Goal: Information Seeking & Learning: Learn about a topic

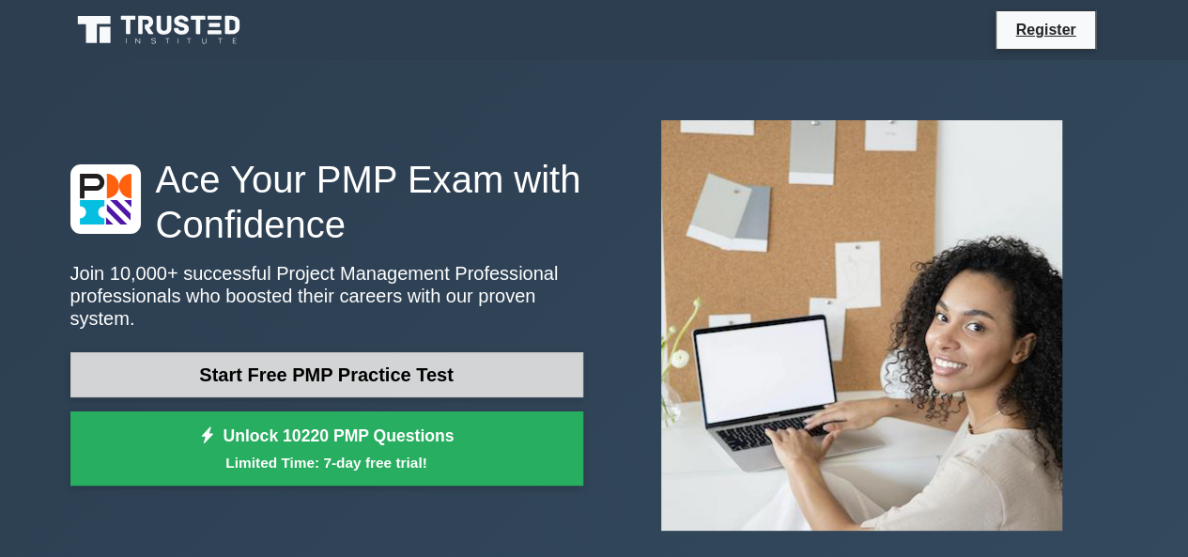
click at [218, 360] on link "Start Free PMP Practice Test" at bounding box center [326, 374] width 513 height 45
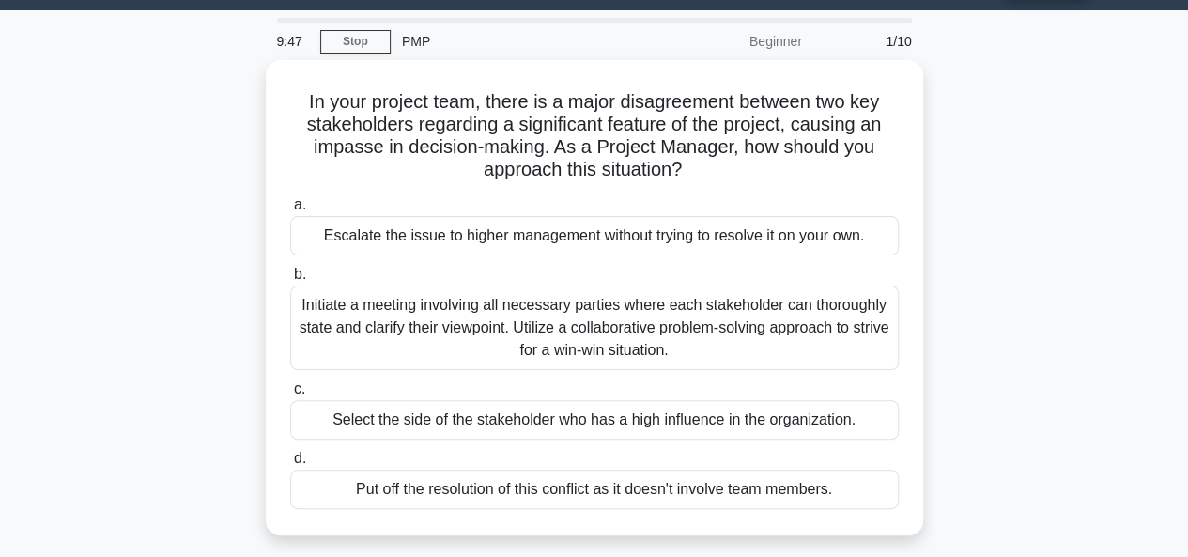
scroll to position [52, 0]
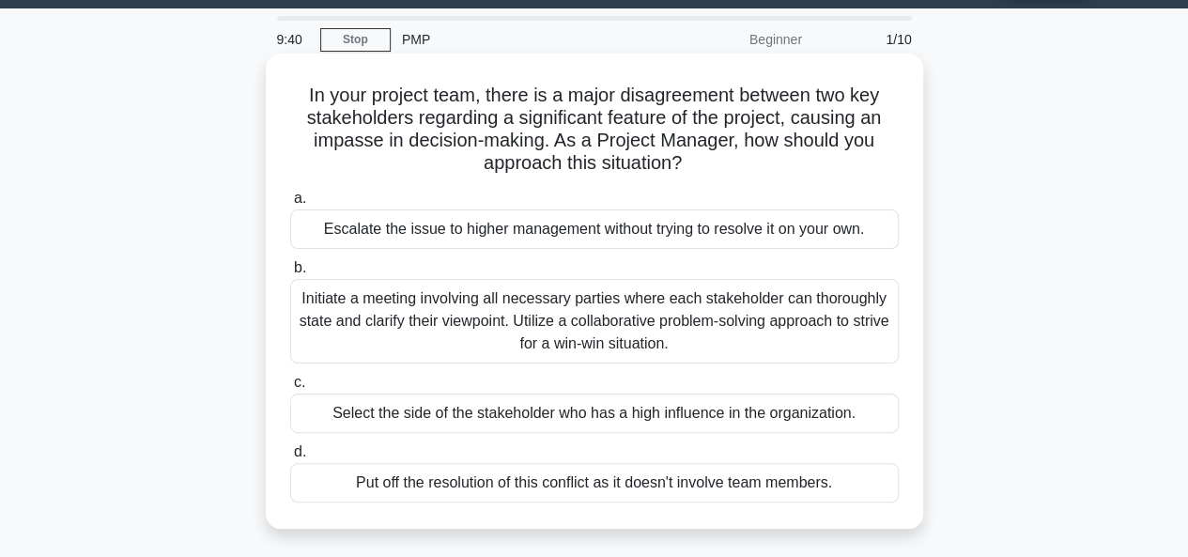
click at [748, 332] on div "Initiate a meeting involving all necessary parties where each stakeholder can t…" at bounding box center [594, 321] width 609 height 85
click at [290, 274] on input "b. Initiate a meeting involving all necessary parties where each stakeholder ca…" at bounding box center [290, 268] width 0 height 12
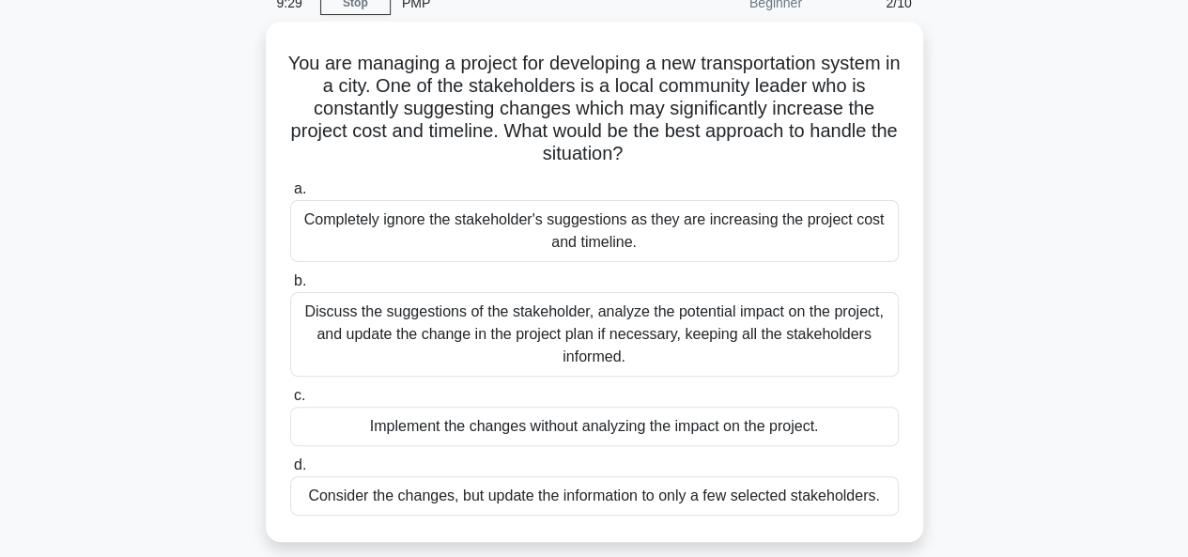
scroll to position [90, 0]
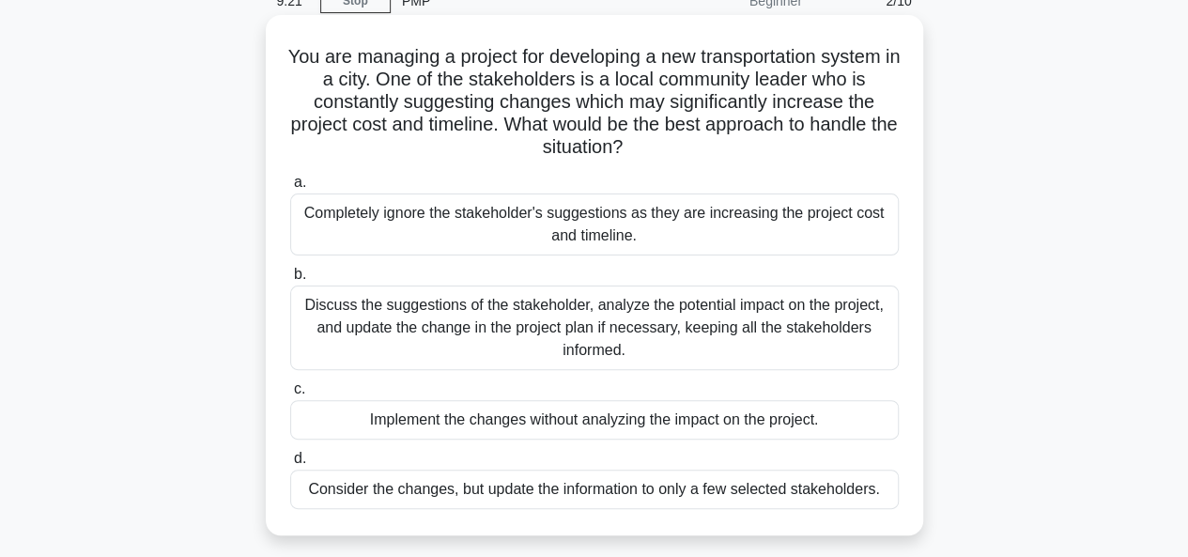
click at [768, 332] on div "Discuss the suggestions of the stakeholder, analyze the potential impact on the…" at bounding box center [594, 328] width 609 height 85
click at [290, 281] on input "b. Discuss the suggestions of the stakeholder, analyze the potential impact on …" at bounding box center [290, 275] width 0 height 12
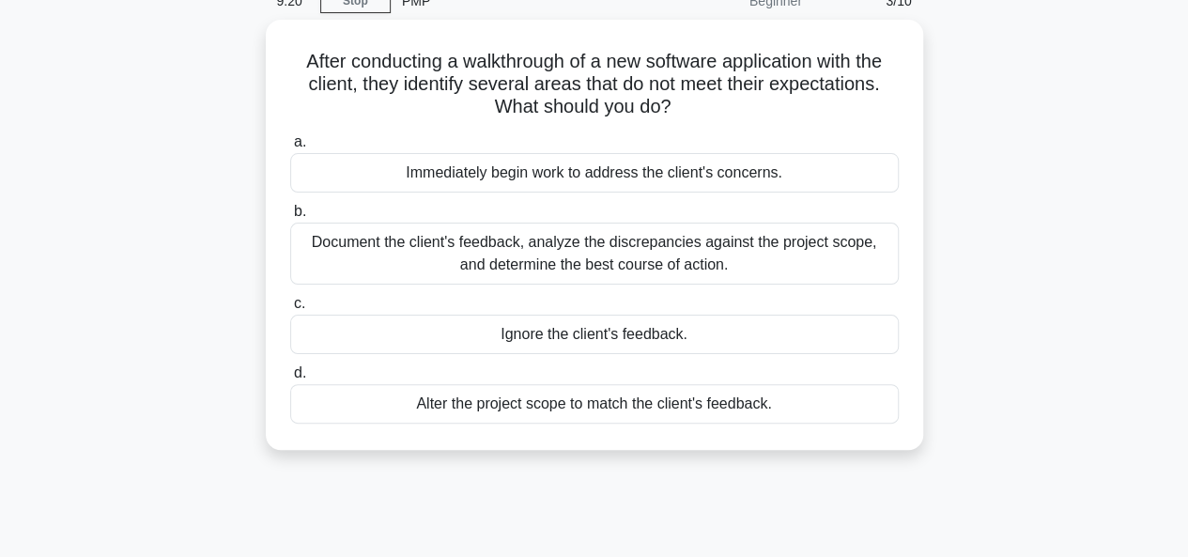
scroll to position [0, 0]
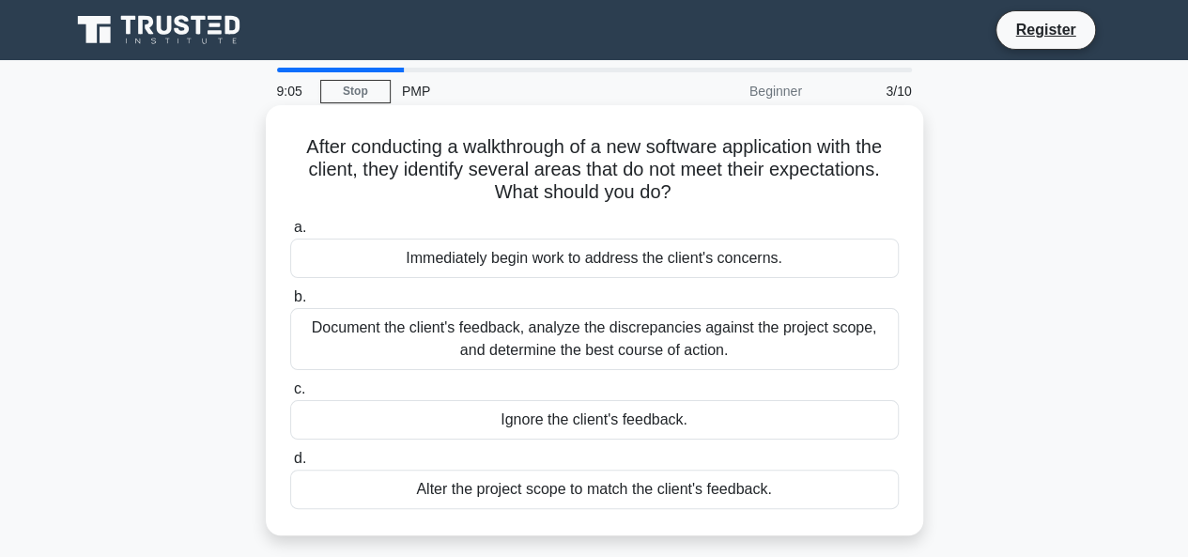
click at [762, 333] on div "Document the client's feedback, analyze the discrepancies against the project s…" at bounding box center [594, 339] width 609 height 62
click at [290, 303] on input "b. Document the client's feedback, analyze the discrepancies against the projec…" at bounding box center [290, 297] width 0 height 12
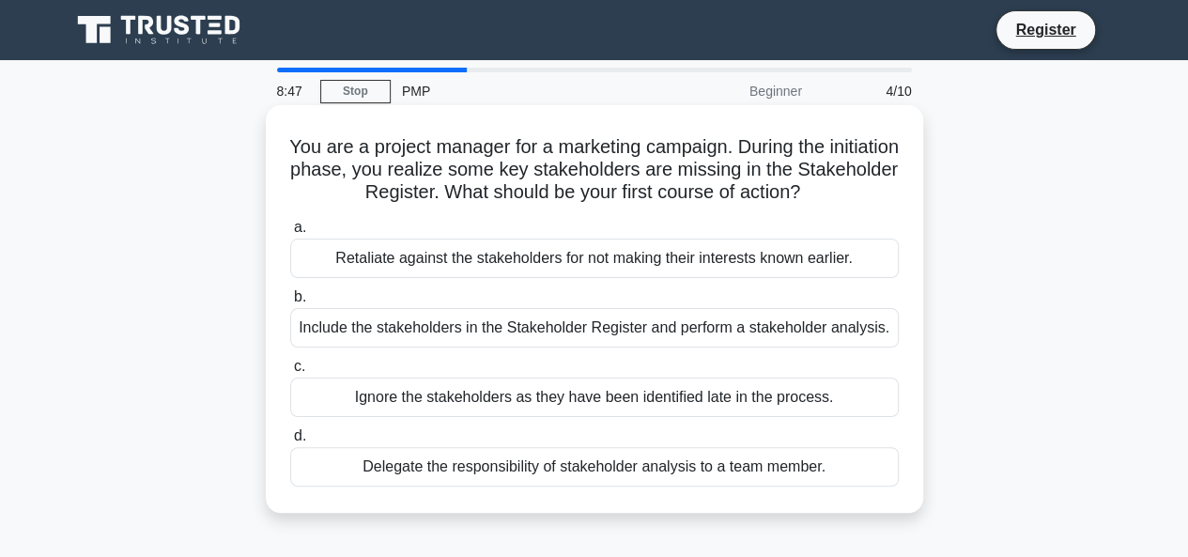
click at [859, 328] on div "Include the stakeholders in the Stakeholder Register and perform a stakeholder …" at bounding box center [594, 327] width 609 height 39
click at [290, 303] on input "b. Include the stakeholders in the Stakeholder Register and perform a stakehold…" at bounding box center [290, 297] width 0 height 12
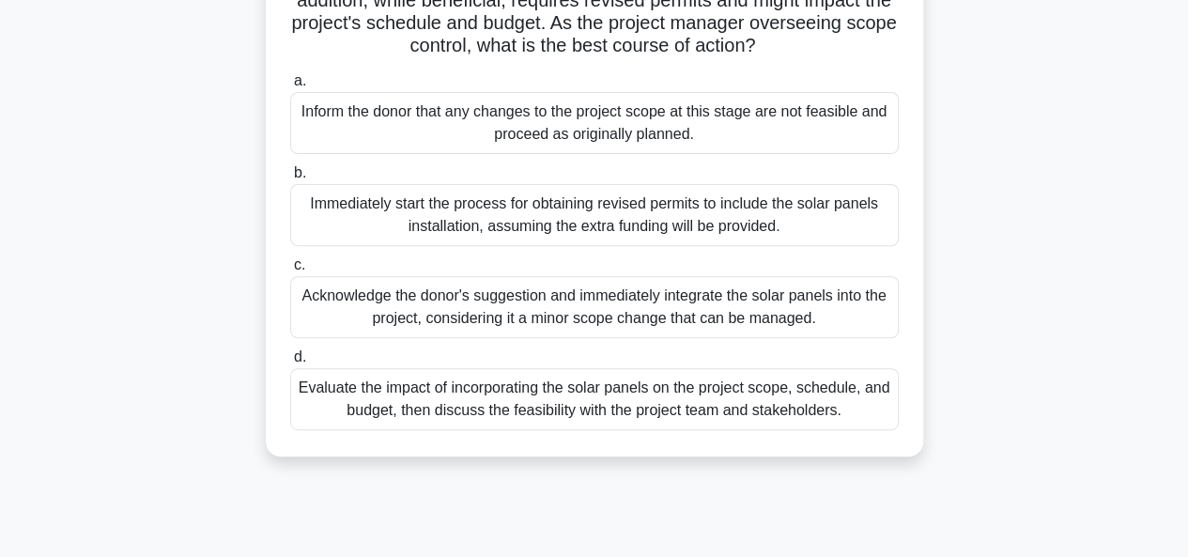
scroll to position [242, 0]
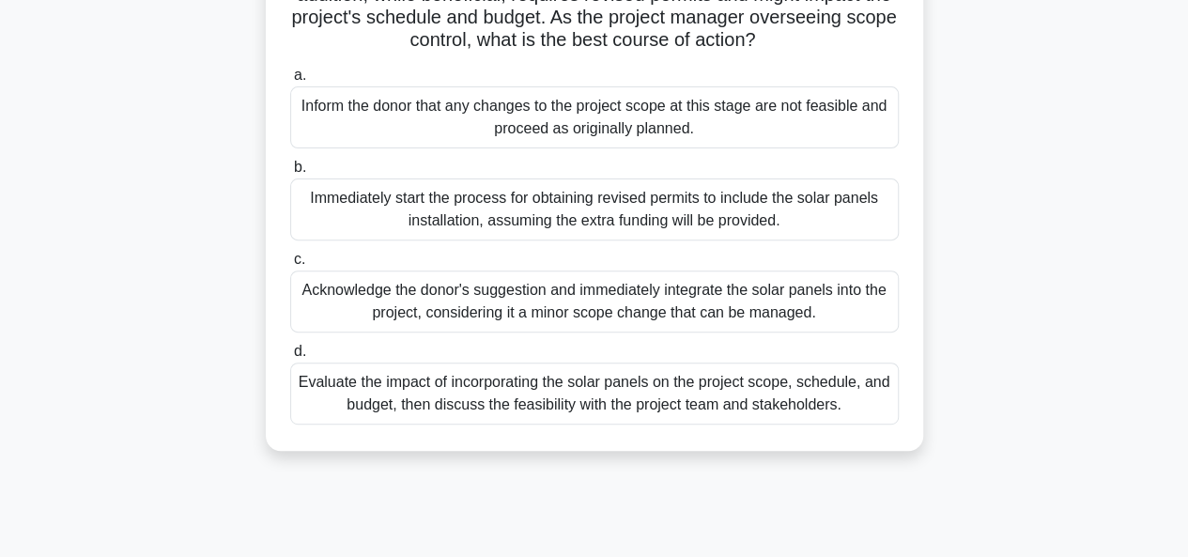
click at [663, 416] on div "Evaluate the impact of incorporating the solar panels on the project scope, sch…" at bounding box center [594, 394] width 609 height 62
click at [290, 358] on input "d. Evaluate the impact of incorporating the solar panels on the project scope, …" at bounding box center [290, 352] width 0 height 12
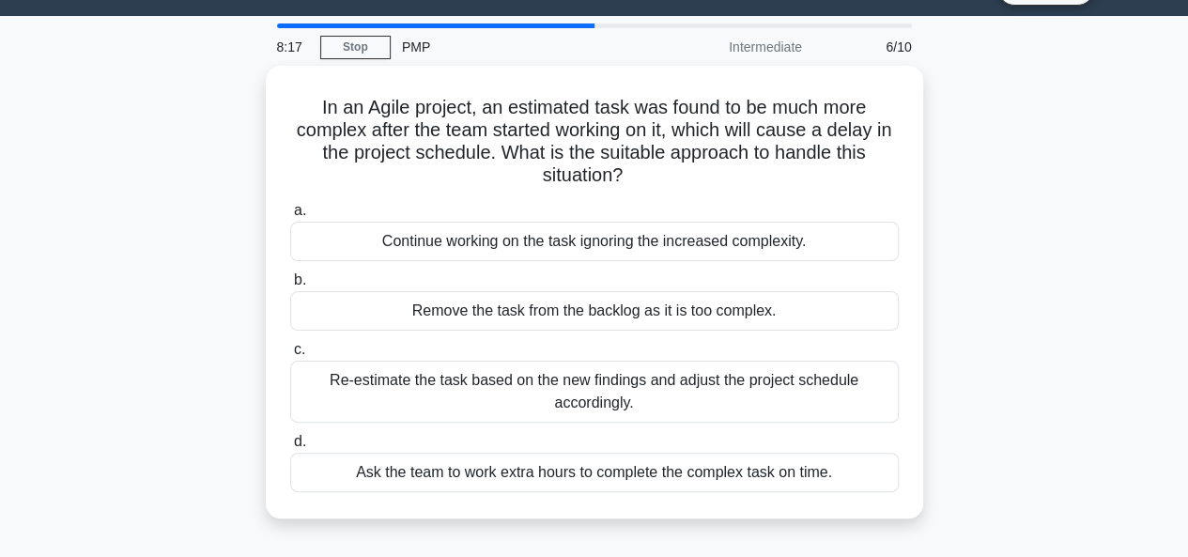
scroll to position [45, 0]
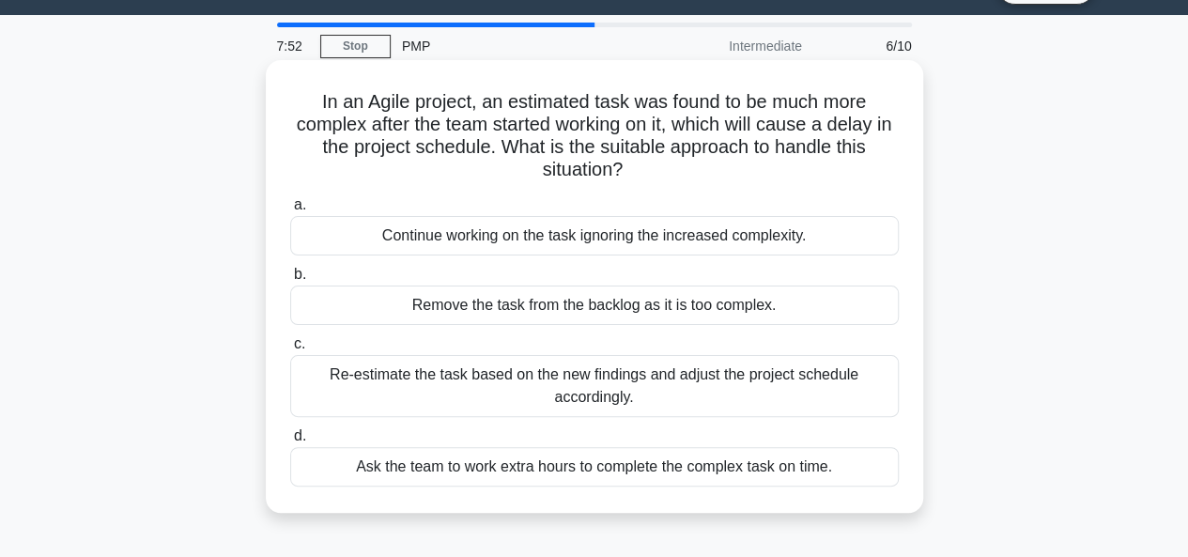
click at [652, 386] on div "Re-estimate the task based on the new findings and adjust the project schedule …" at bounding box center [594, 386] width 609 height 62
click at [290, 350] on input "c. Re-estimate the task based on the new findings and adjust the project schedu…" at bounding box center [290, 344] width 0 height 12
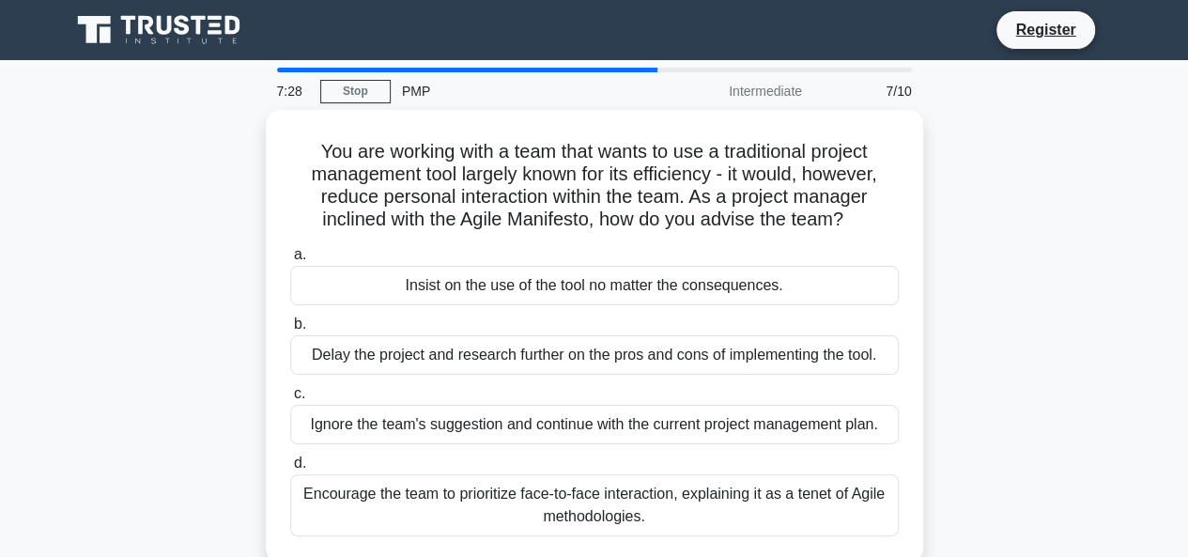
scroll to position [61, 0]
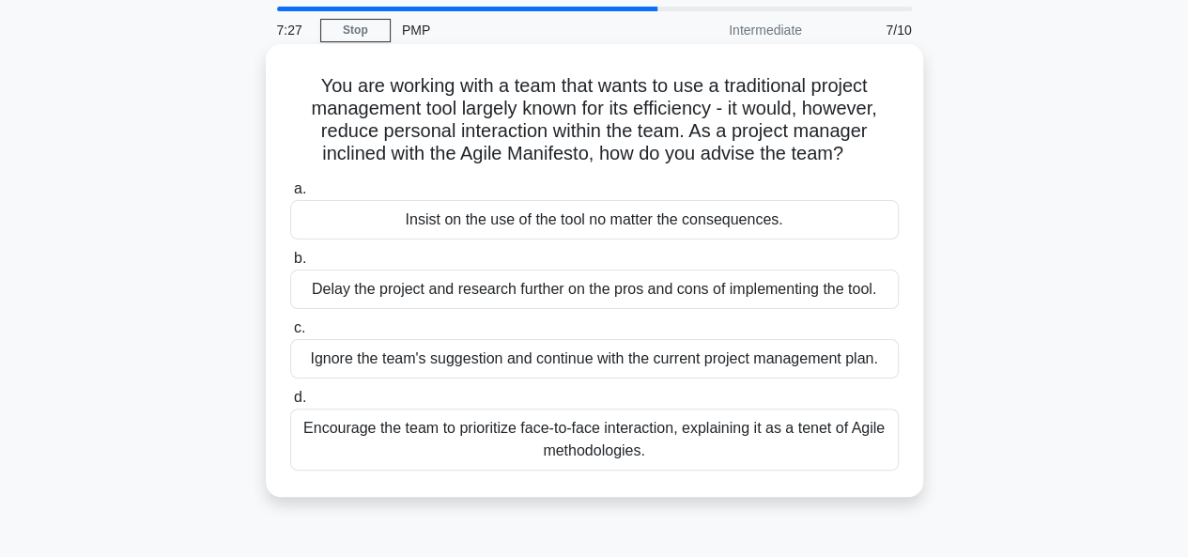
click at [808, 439] on div "Encourage the team to prioritize face-to-face interaction, explaining it as a t…" at bounding box center [594, 440] width 609 height 62
click at [290, 404] on input "d. Encourage the team to prioritize face-to-face interaction, explaining it as …" at bounding box center [290, 398] width 0 height 12
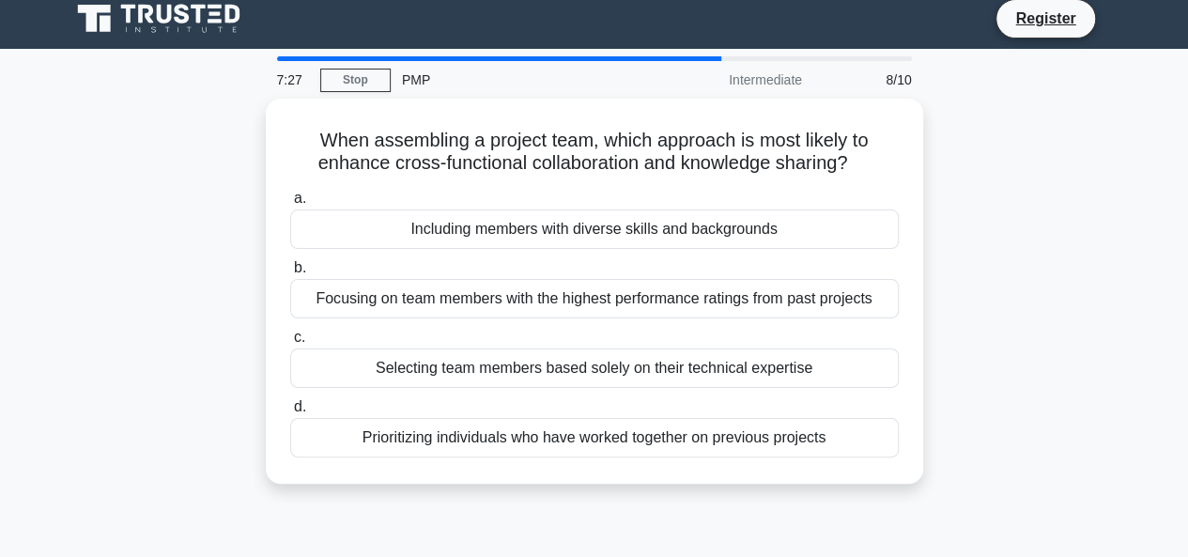
scroll to position [0, 0]
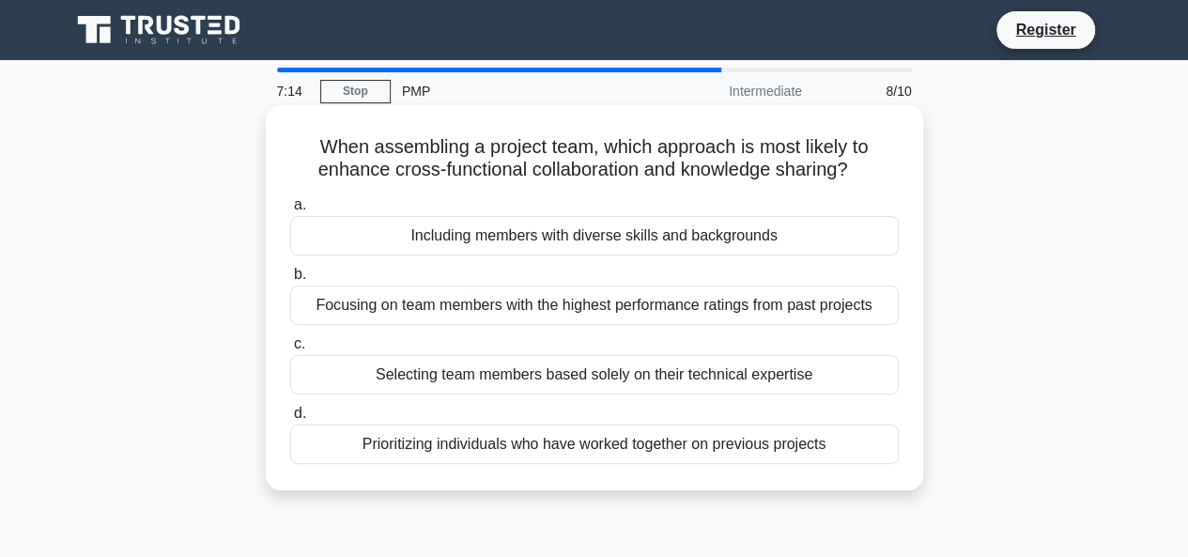
click at [800, 235] on div "Including members with diverse skills and backgrounds" at bounding box center [594, 235] width 609 height 39
click at [290, 211] on input "a. Including members with diverse skills and backgrounds" at bounding box center [290, 205] width 0 height 12
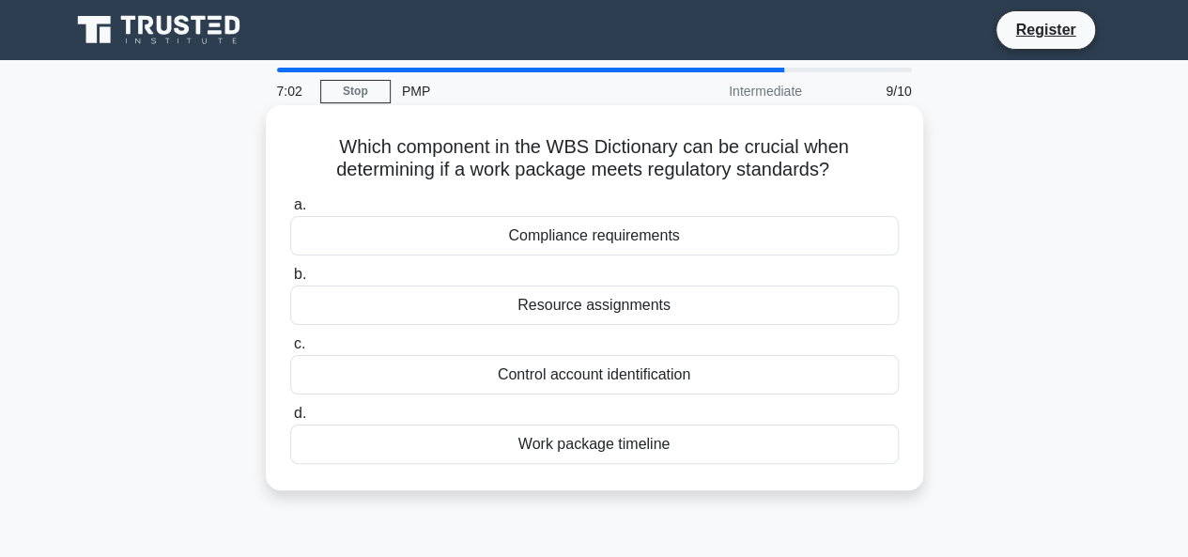
click at [792, 228] on div "Compliance requirements" at bounding box center [594, 235] width 609 height 39
click at [290, 211] on input "a. Compliance requirements" at bounding box center [290, 205] width 0 height 12
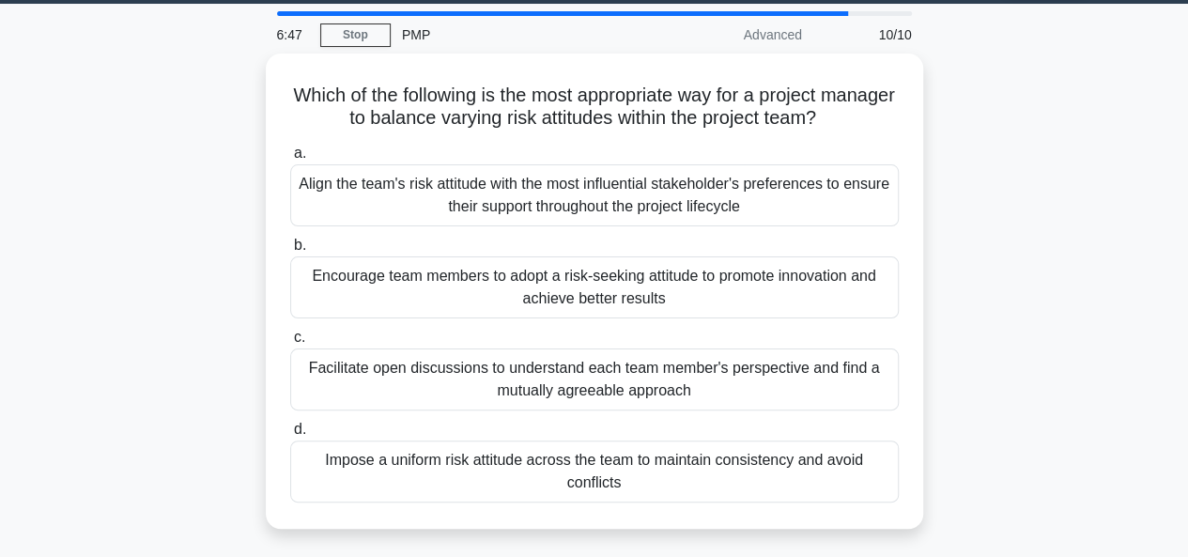
scroll to position [57, 0]
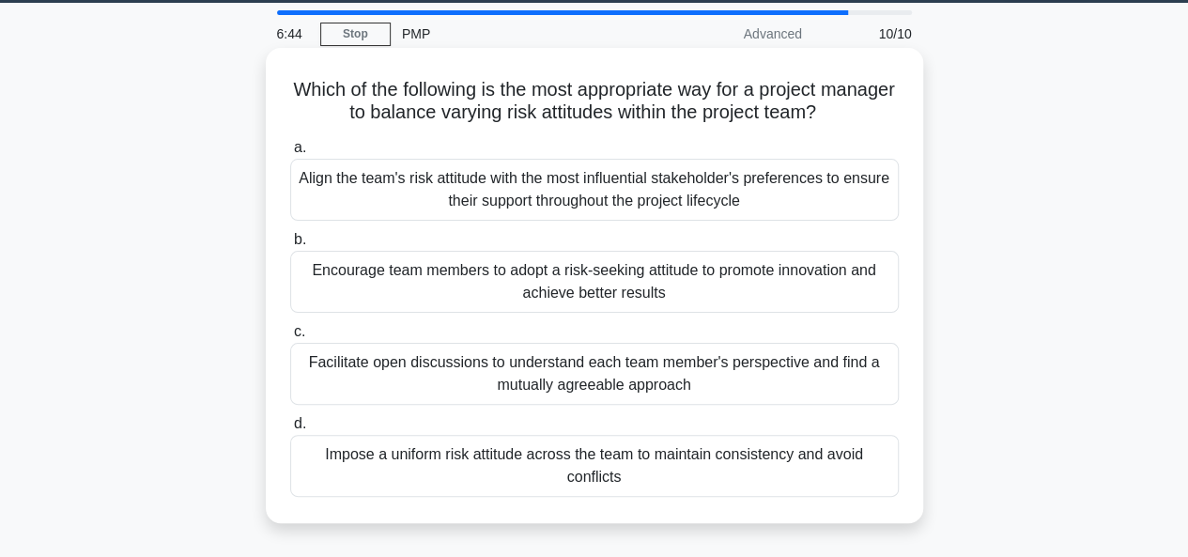
click at [733, 377] on div "Facilitate open discussions to understand each team member's perspective and fi…" at bounding box center [594, 374] width 609 height 62
click at [290, 338] on input "c. Facilitate open discussions to understand each team member's perspective and…" at bounding box center [290, 332] width 0 height 12
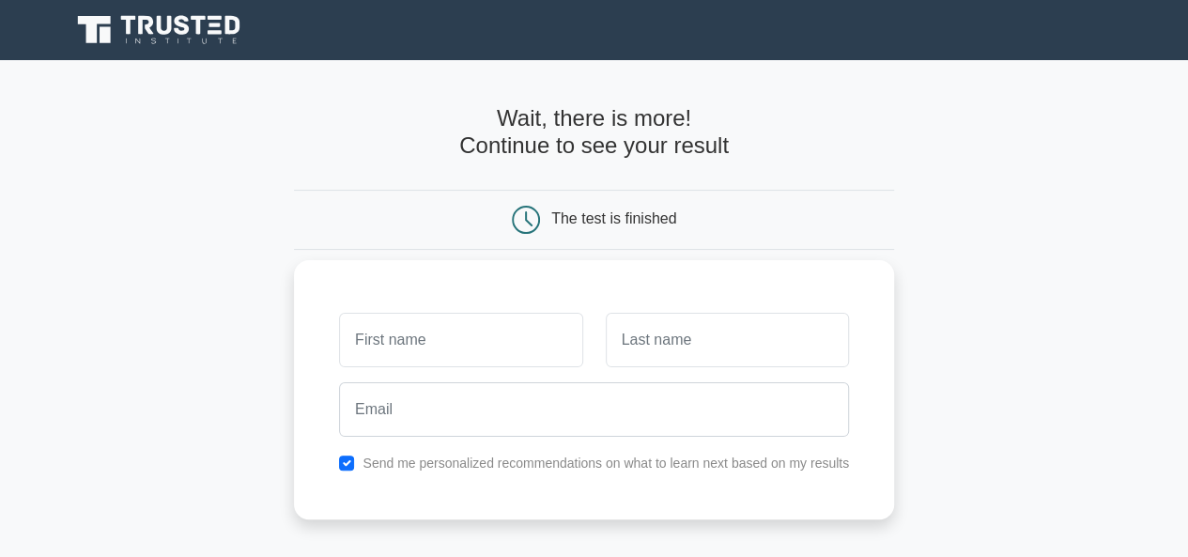
click at [497, 328] on input "text" at bounding box center [460, 340] width 243 height 54
type input "[PERSON_NAME]"
click at [647, 350] on input "text" at bounding box center [727, 340] width 243 height 54
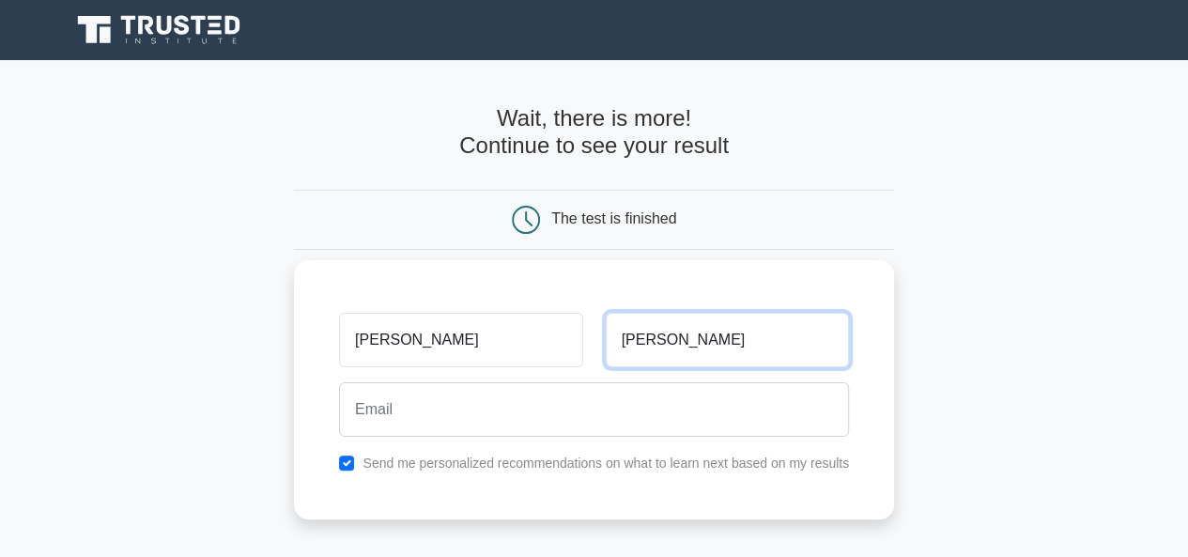
drag, startPoint x: 696, startPoint y: 347, endPoint x: 631, endPoint y: 348, distance: 64.8
click at [631, 348] on input "Gravallese" at bounding box center [727, 340] width 243 height 54
type input "G"
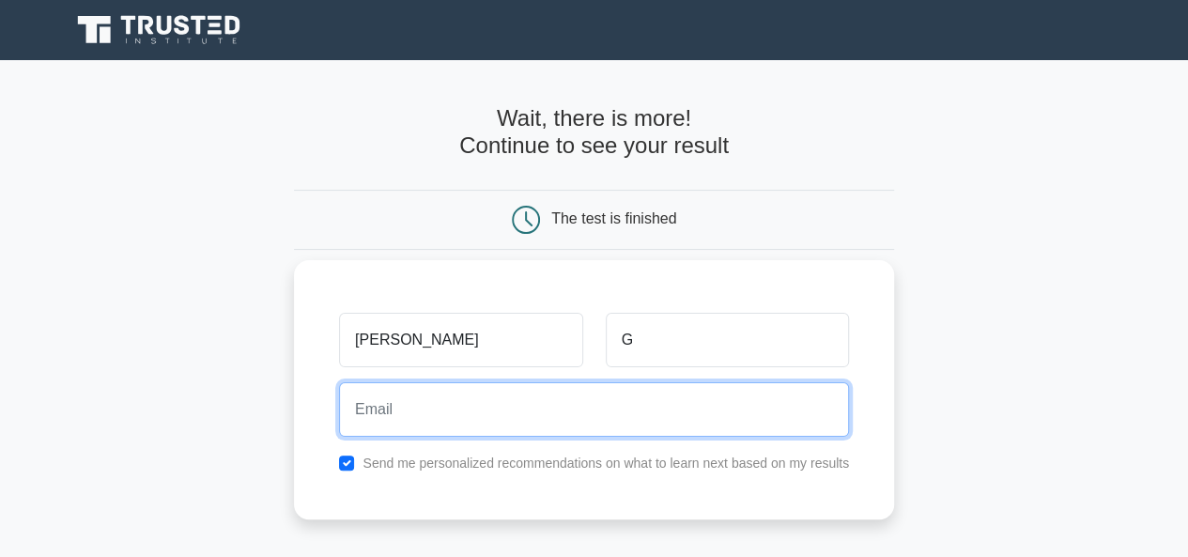
click at [582, 403] on input "email" at bounding box center [594, 409] width 510 height 54
type input "dgravads@gmail.com"
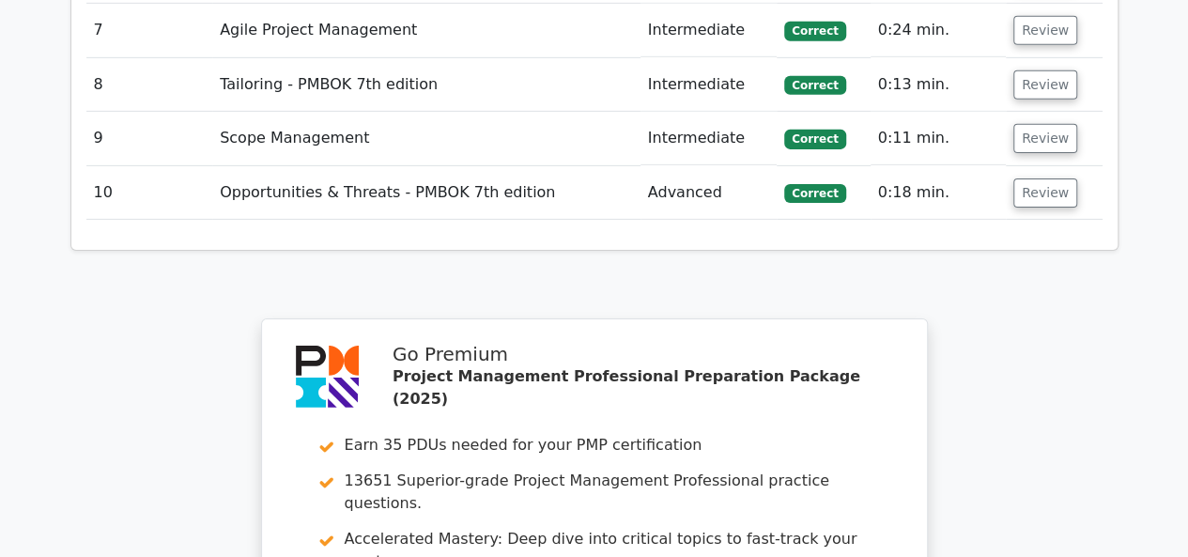
scroll to position [3023, 0]
